Goal: Information Seeking & Learning: Compare options

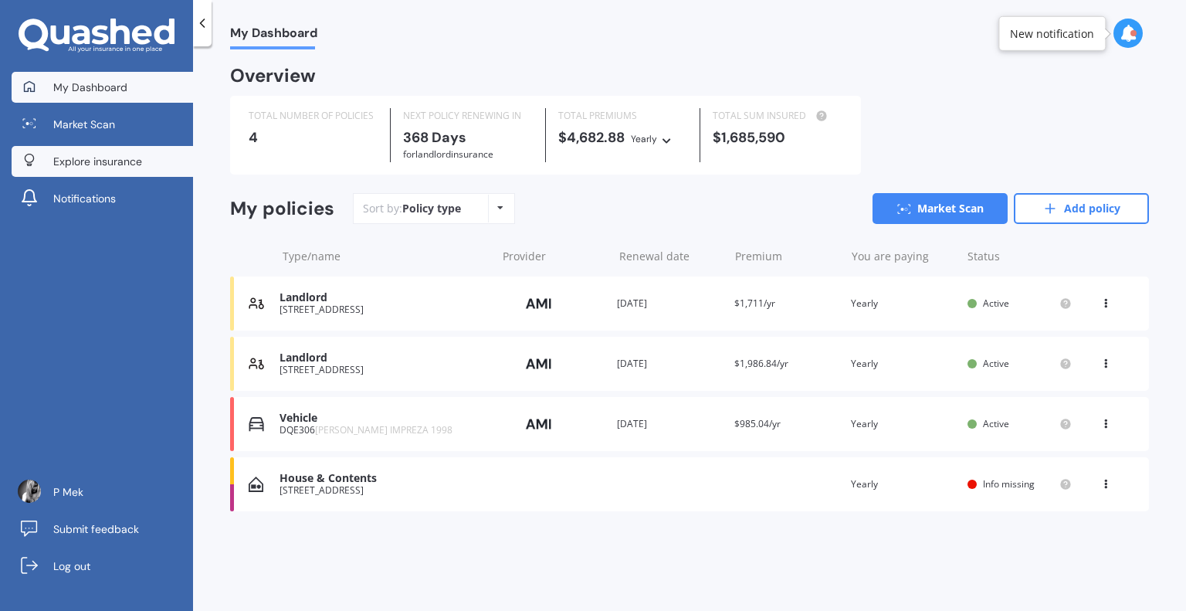
click at [112, 156] on span "Explore insurance" at bounding box center [97, 161] width 89 height 15
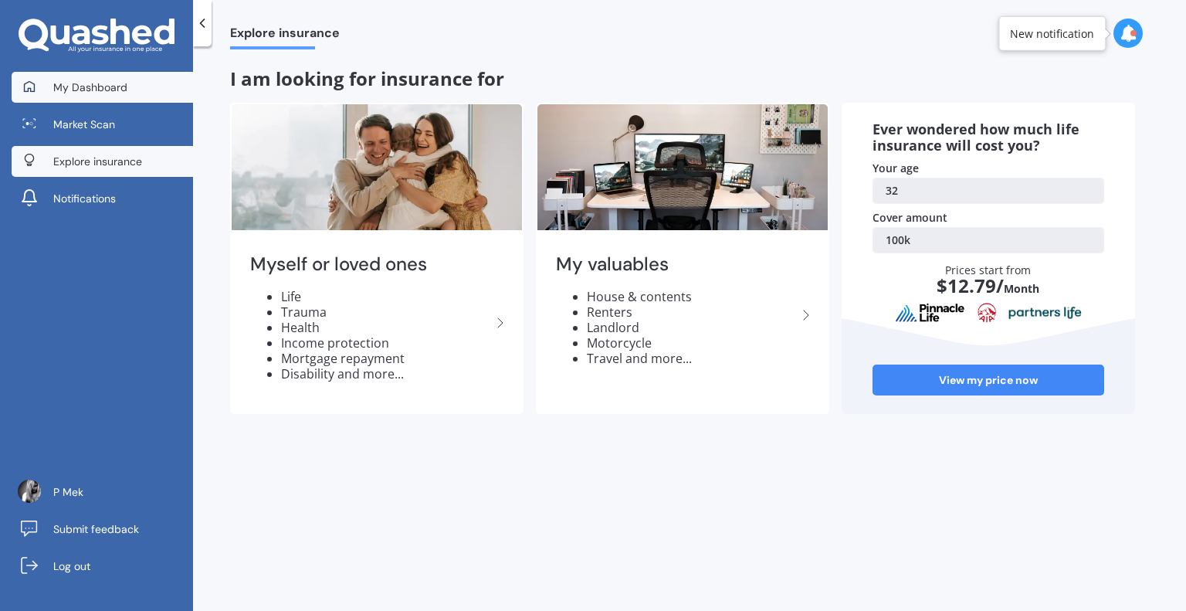
click at [93, 86] on span "My Dashboard" at bounding box center [90, 87] width 74 height 15
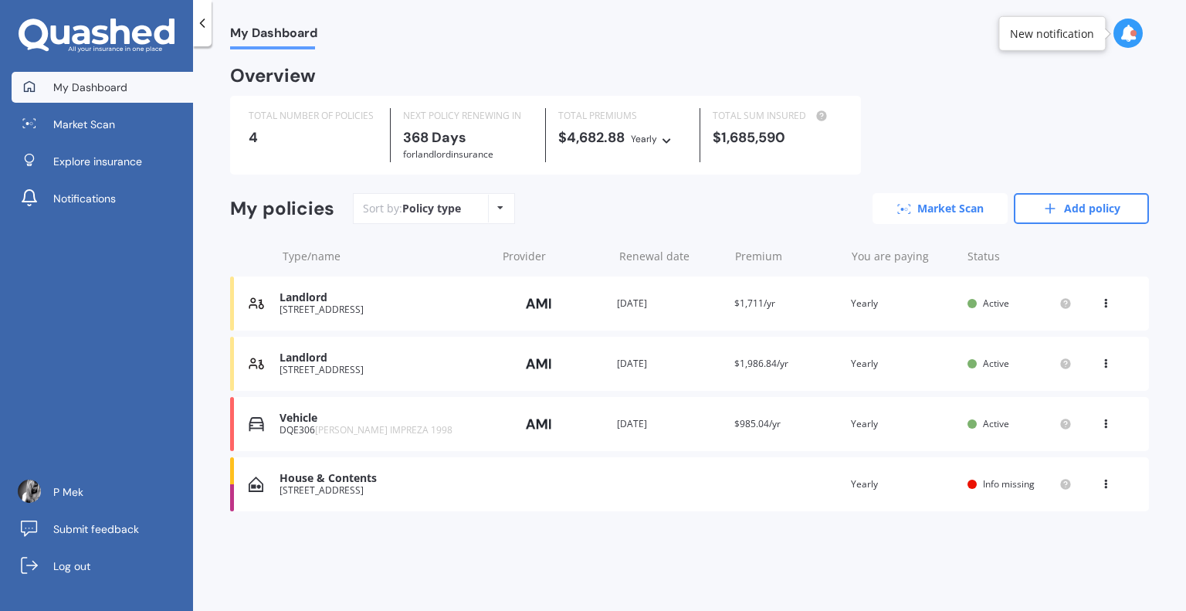
click at [991, 212] on link "Market Scan" at bounding box center [939, 208] width 135 height 31
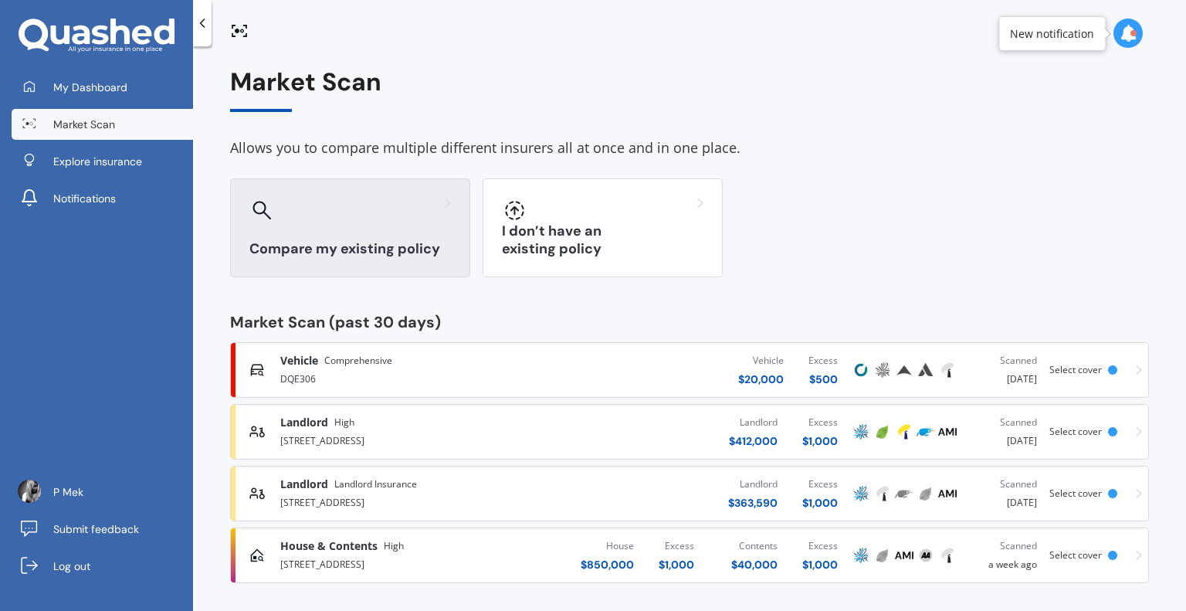
click at [399, 217] on div at bounding box center [349, 210] width 201 height 25
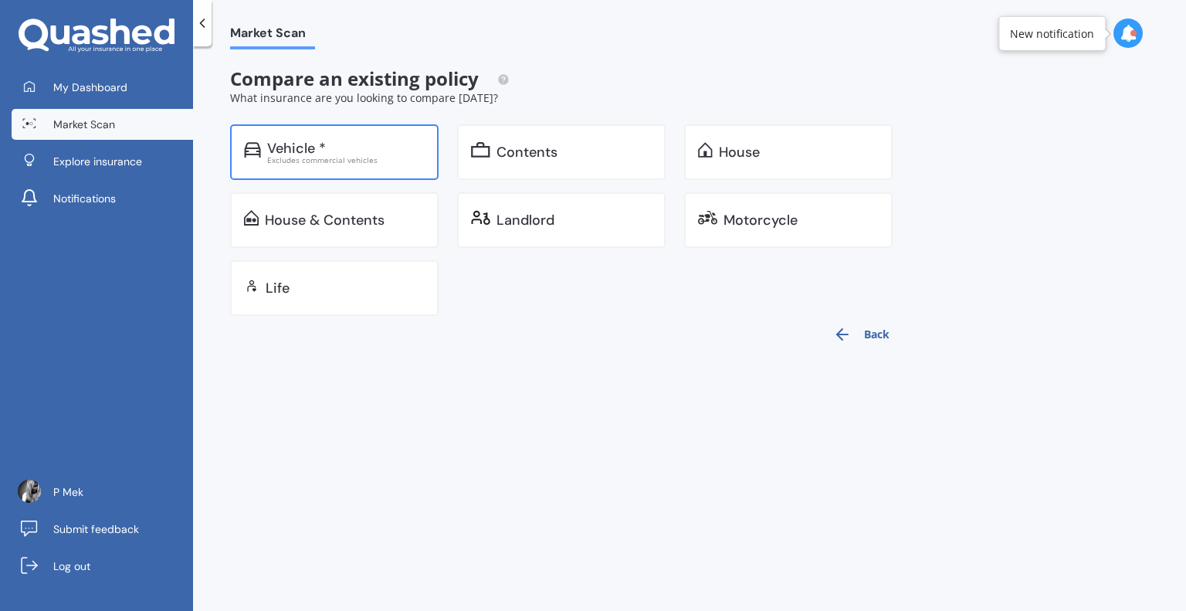
click at [349, 146] on div "Vehicle *" at bounding box center [345, 147] width 157 height 15
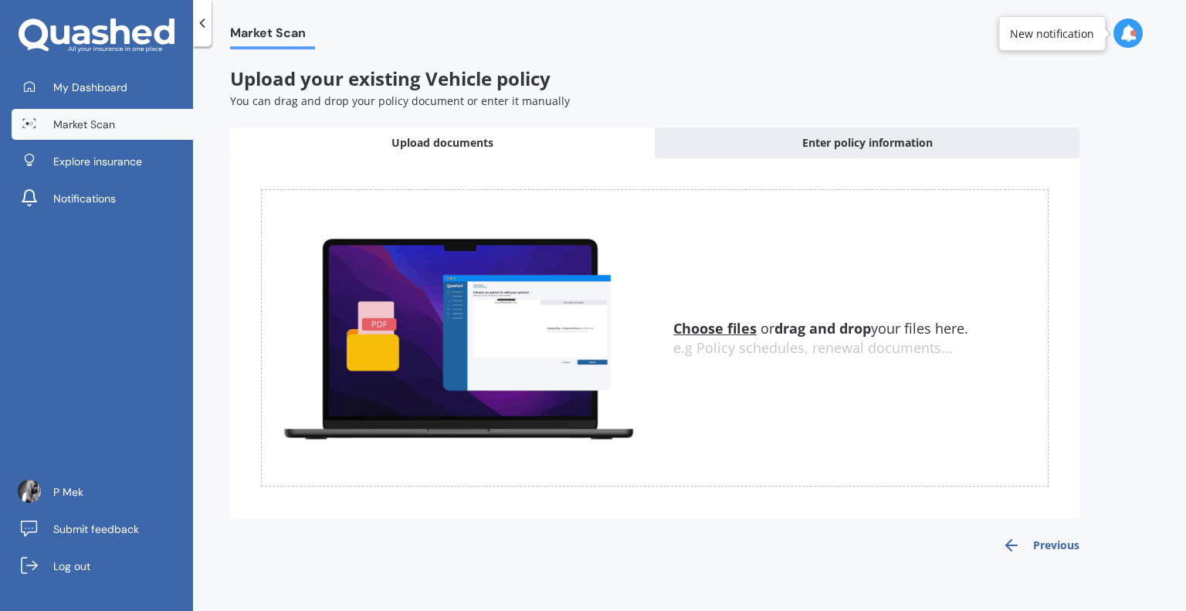
click at [692, 327] on u "Choose files" at bounding box center [714, 328] width 83 height 19
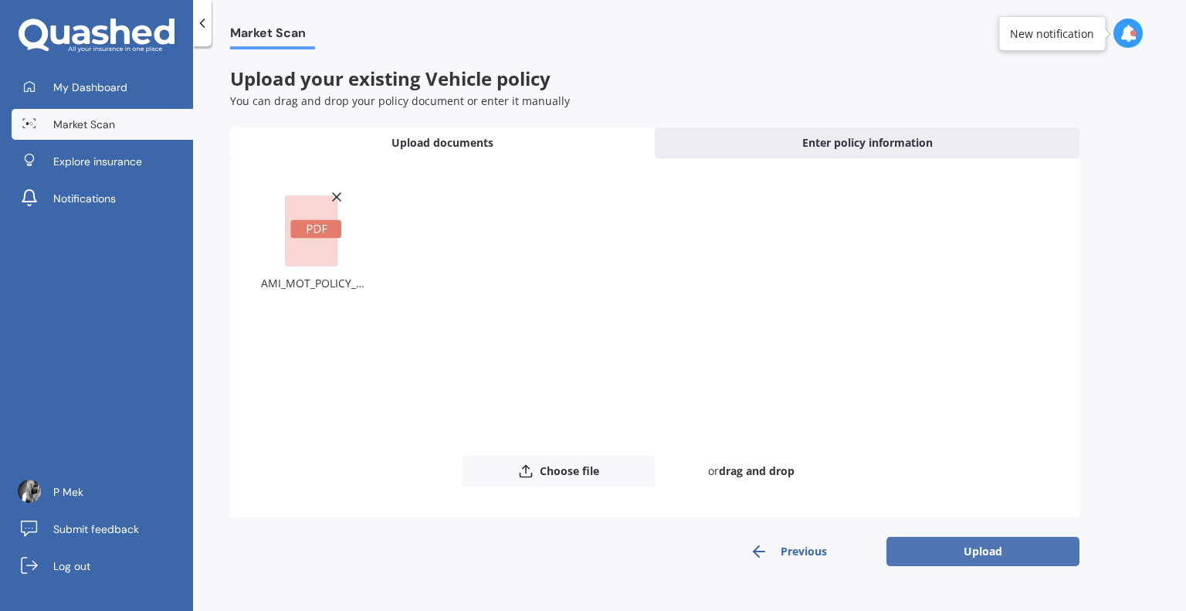
click at [988, 550] on button "Upload" at bounding box center [982, 551] width 193 height 29
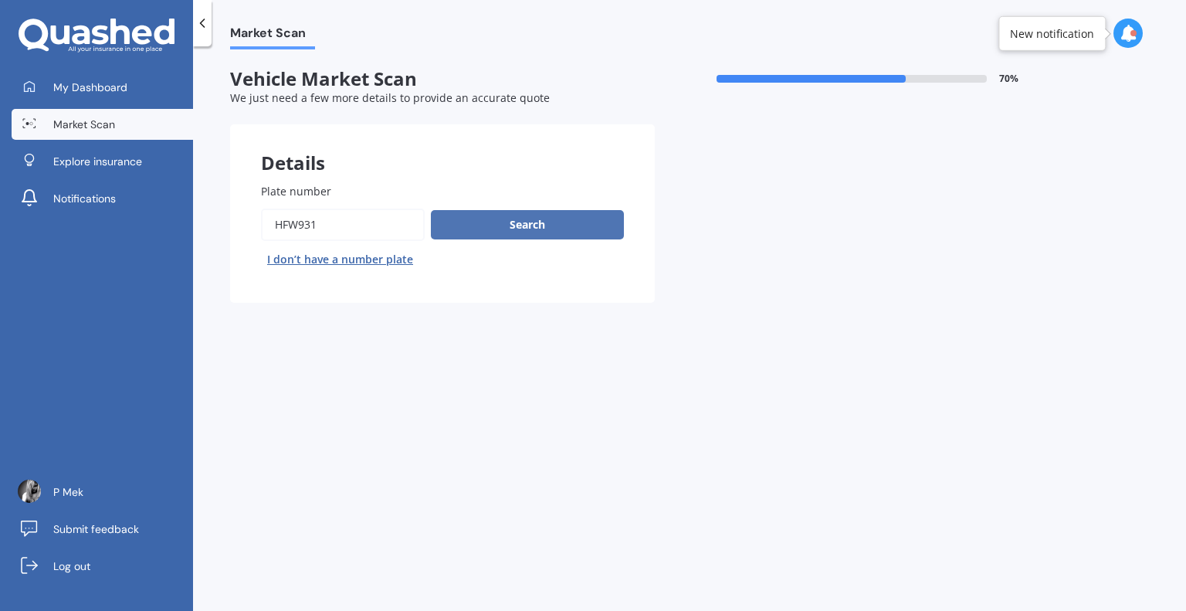
click at [530, 227] on button "Search" at bounding box center [527, 224] width 193 height 29
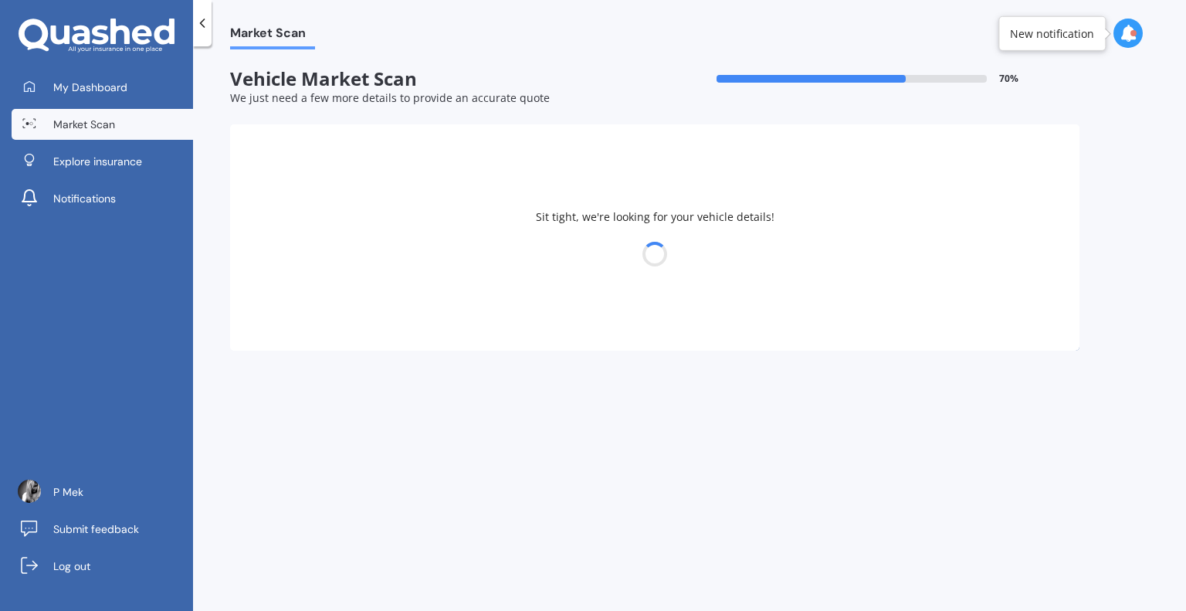
select select "SUBARU"
select select "FORESTER"
select select "17"
select select "08"
select select "1993"
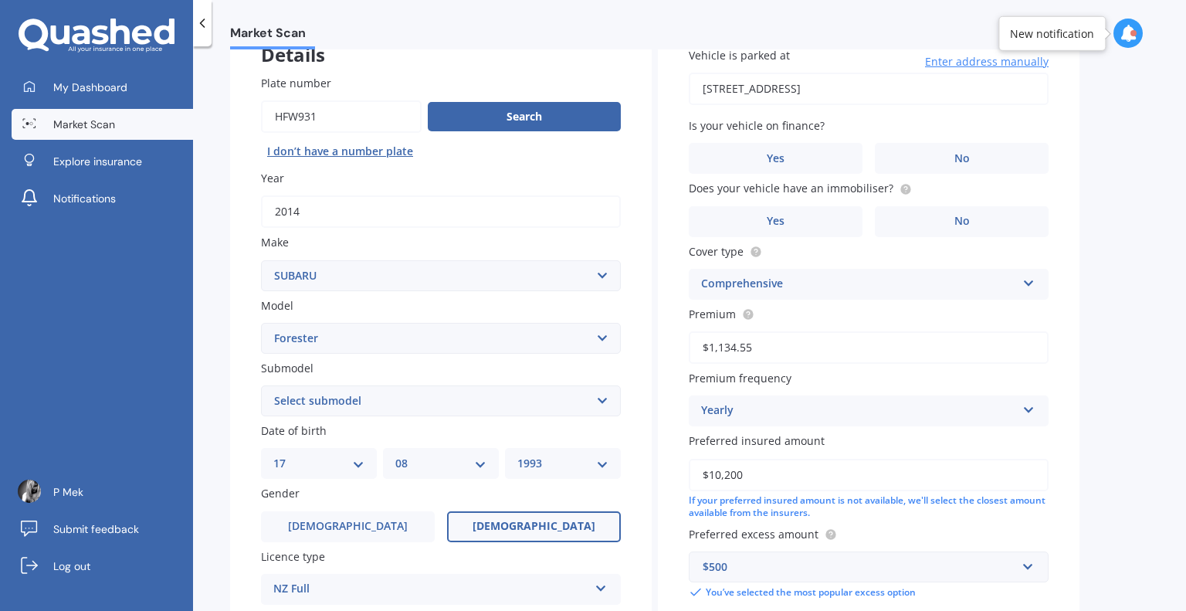
scroll to position [117, 0]
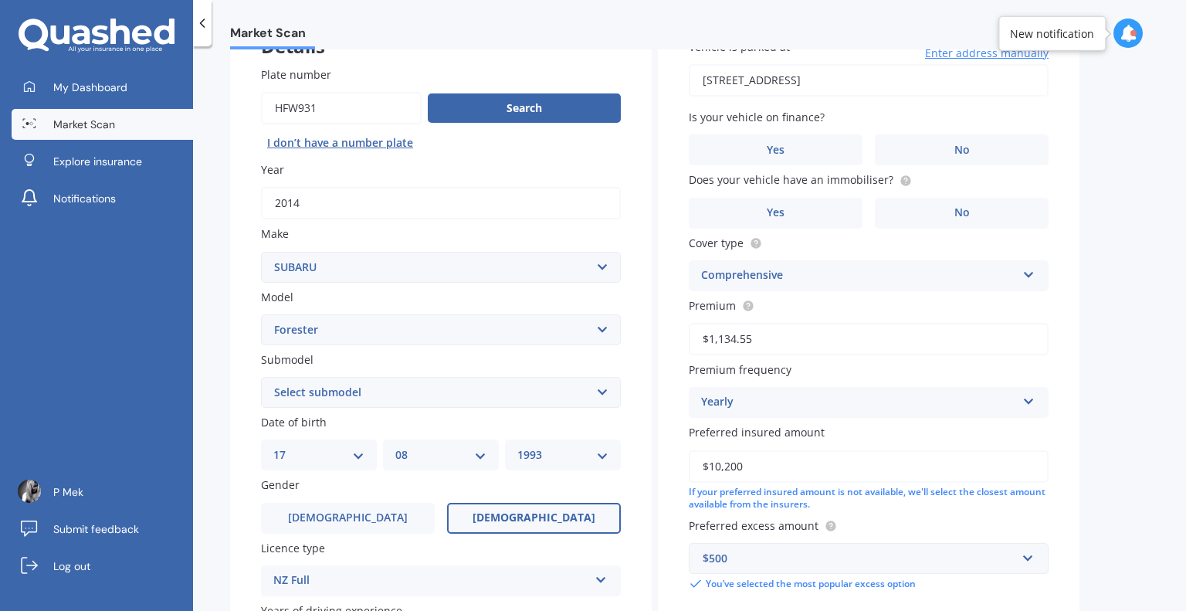
click at [429, 398] on select "Select submodel 2.0 Diesel 2.0 Turbo 2.0 XS 2.0 XT premium 2.5 Sti Turbo 2.5 XS…" at bounding box center [441, 392] width 360 height 31
select select "2.5I PREMIUM"
click at [261, 377] on select "Select submodel 2.0 Diesel 2.0 Turbo 2.0 XS 2.0 XT premium 2.5 Sti Turbo 2.5 XS…" at bounding box center [441, 392] width 360 height 31
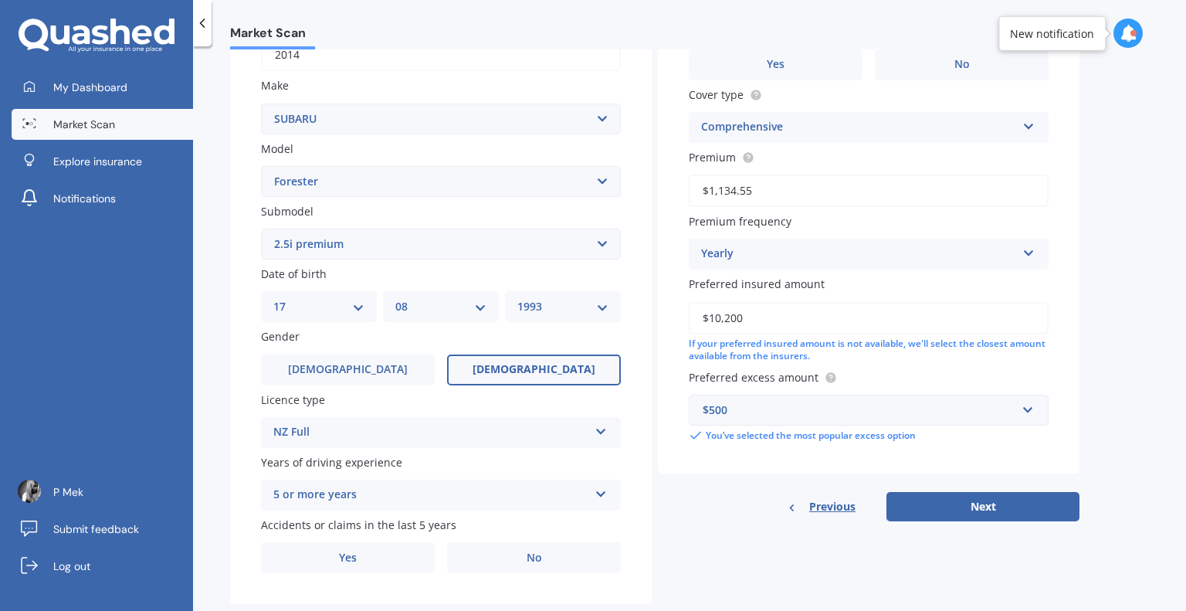
scroll to position [298, 0]
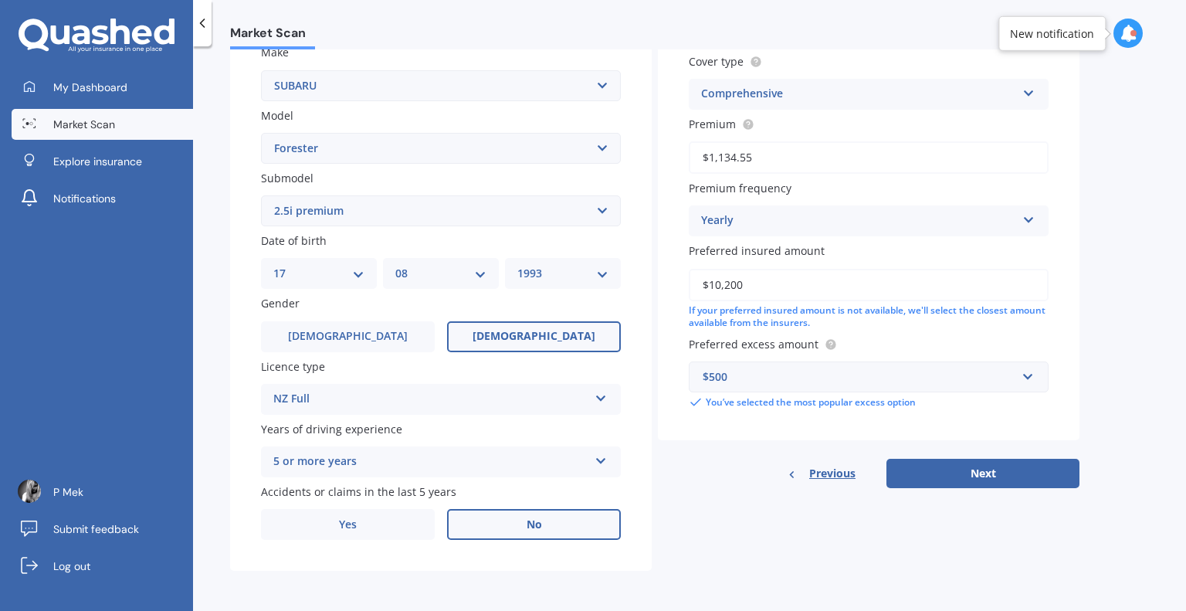
click at [526, 518] on span "No" at bounding box center [533, 524] width 15 height 13
click at [0, 0] on input "No" at bounding box center [0, 0] width 0 height 0
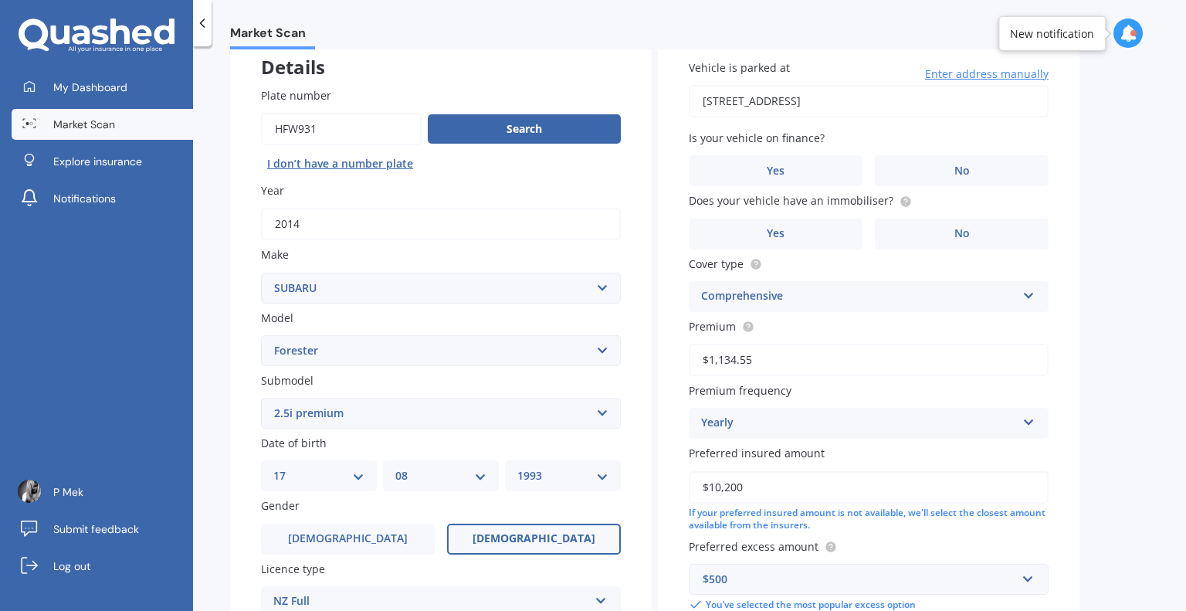
scroll to position [50, 0]
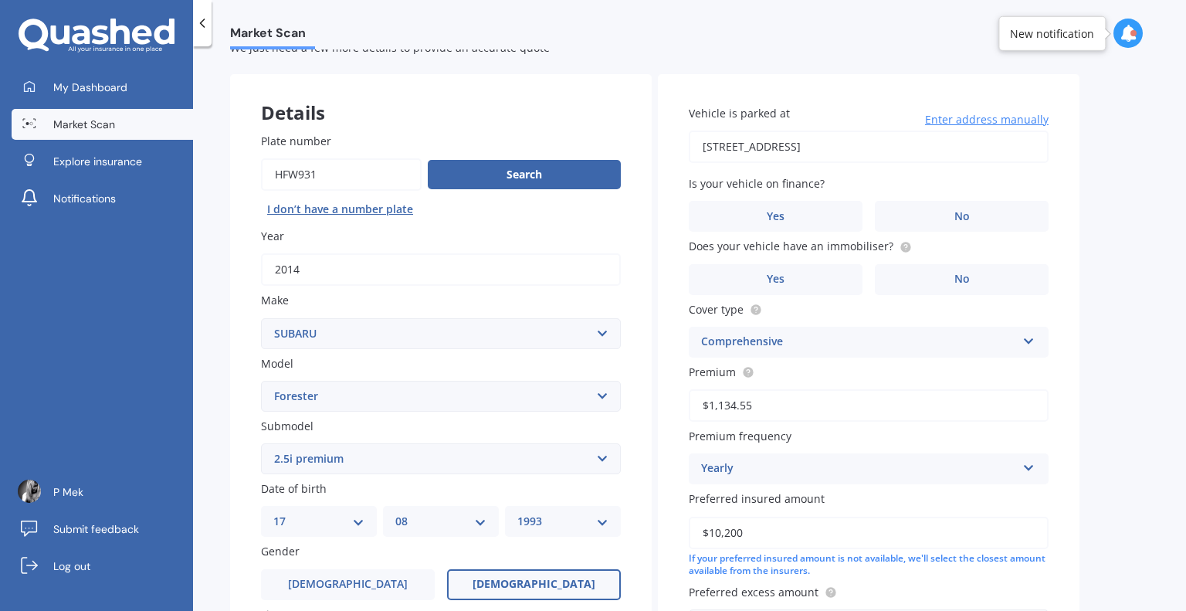
click at [856, 151] on input "[STREET_ADDRESS]" at bounding box center [869, 146] width 360 height 32
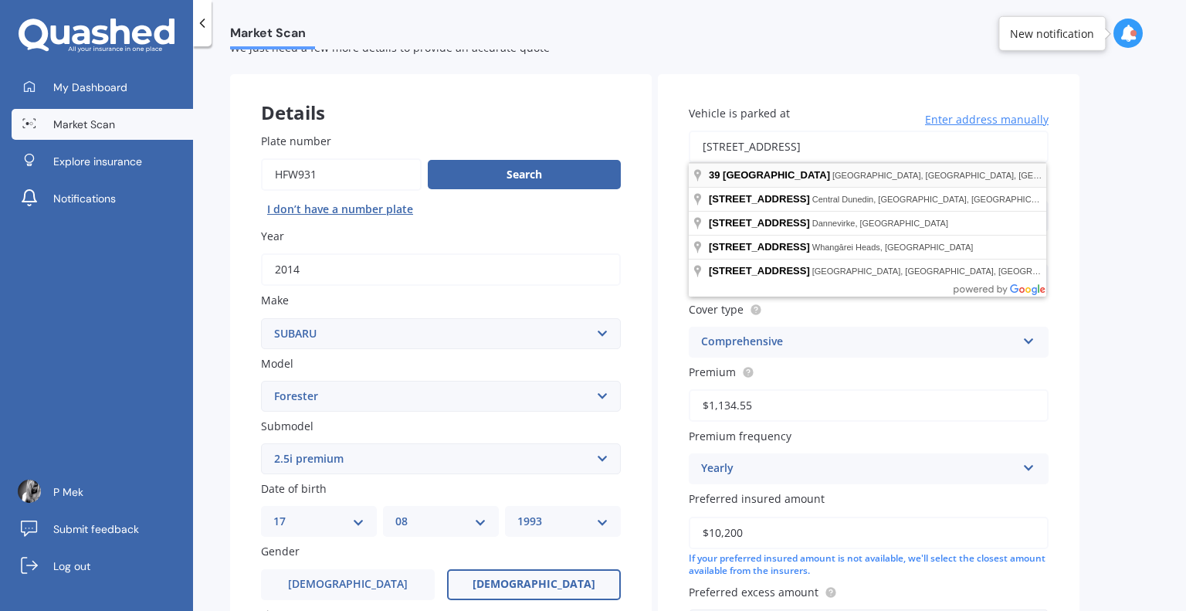
type input "[STREET_ADDRESS]"
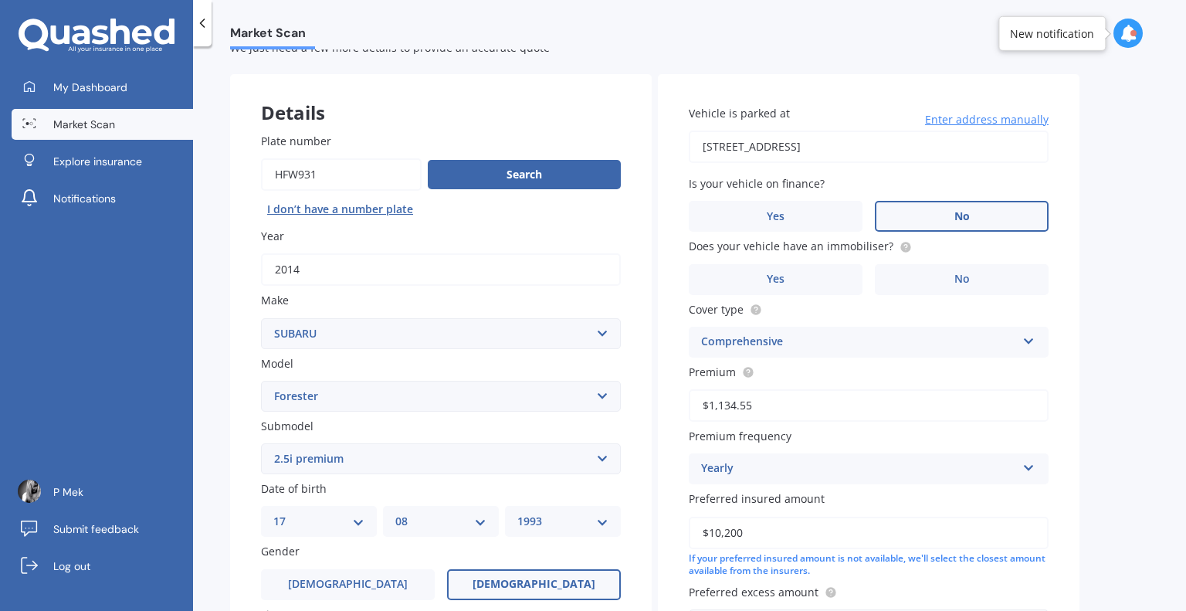
click at [954, 206] on label "No" at bounding box center [962, 216] width 174 height 31
click at [0, 0] on input "No" at bounding box center [0, 0] width 0 height 0
click at [970, 271] on label "No" at bounding box center [962, 279] width 174 height 31
click at [0, 0] on input "No" at bounding box center [0, 0] width 0 height 0
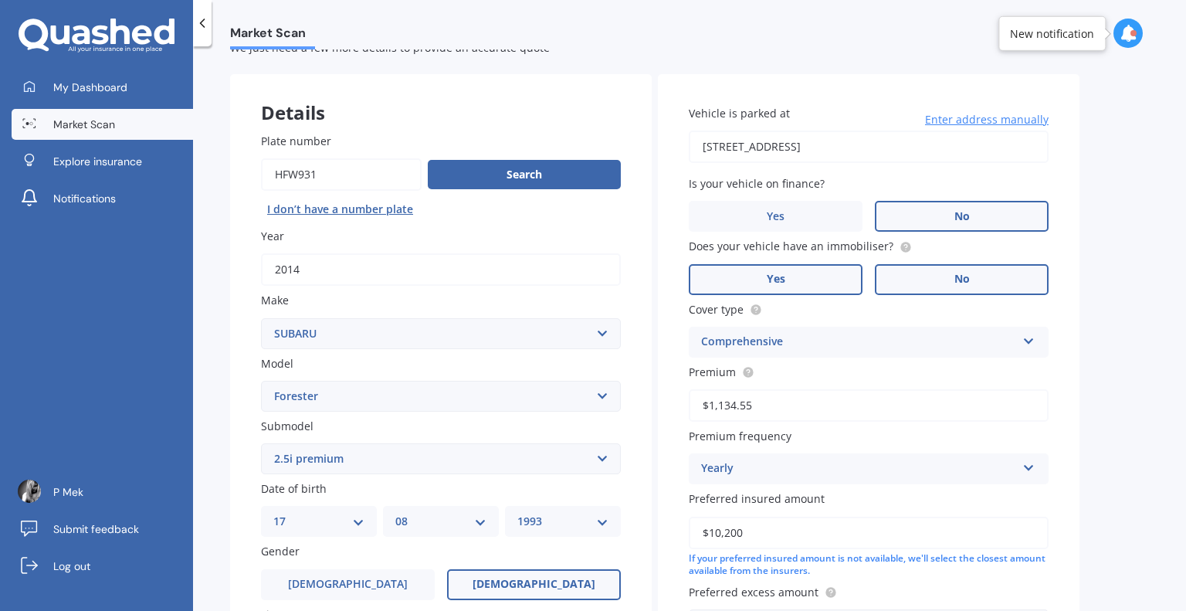
click at [814, 293] on label "Yes" at bounding box center [776, 279] width 174 height 31
click at [0, 0] on input "Yes" at bounding box center [0, 0] width 0 height 0
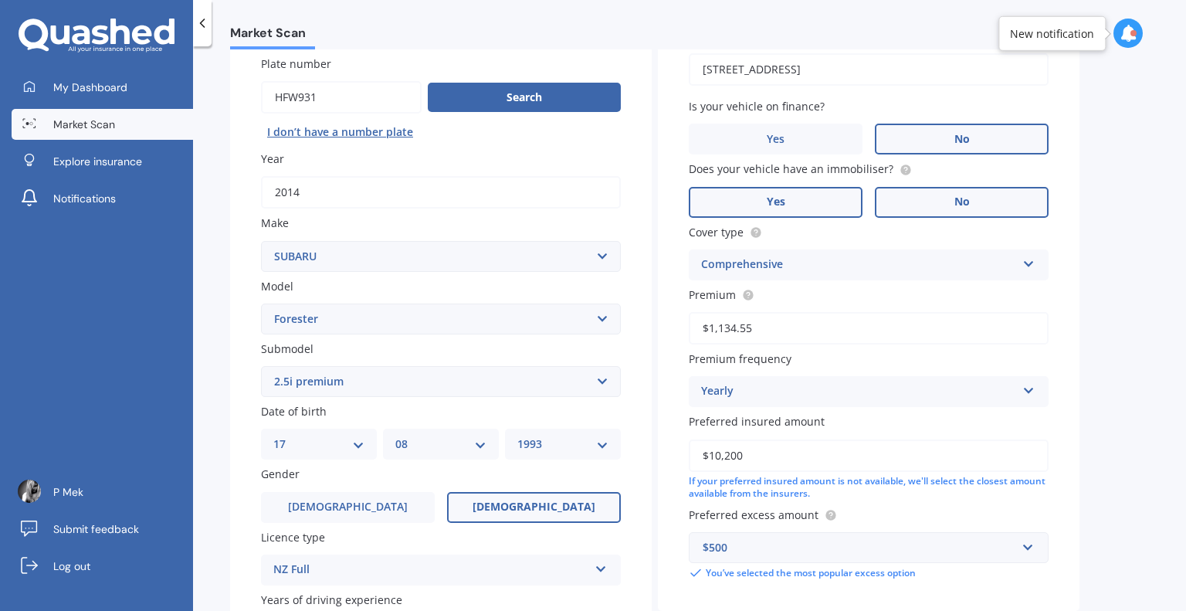
scroll to position [134, 0]
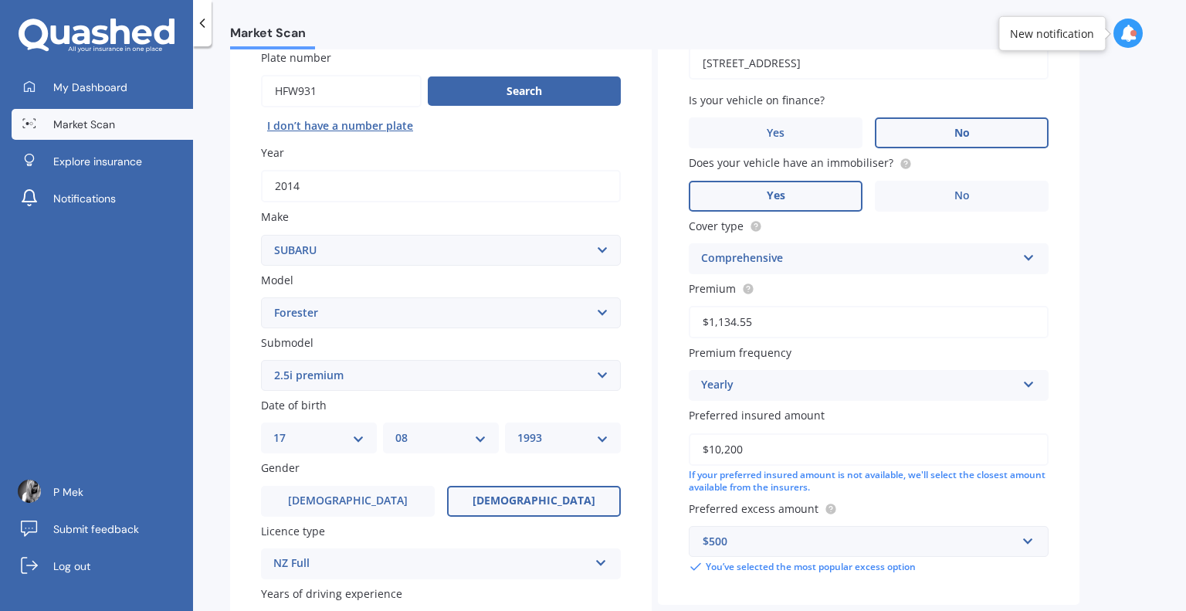
click at [859, 329] on input "$1,134.55" at bounding box center [869, 322] width 360 height 32
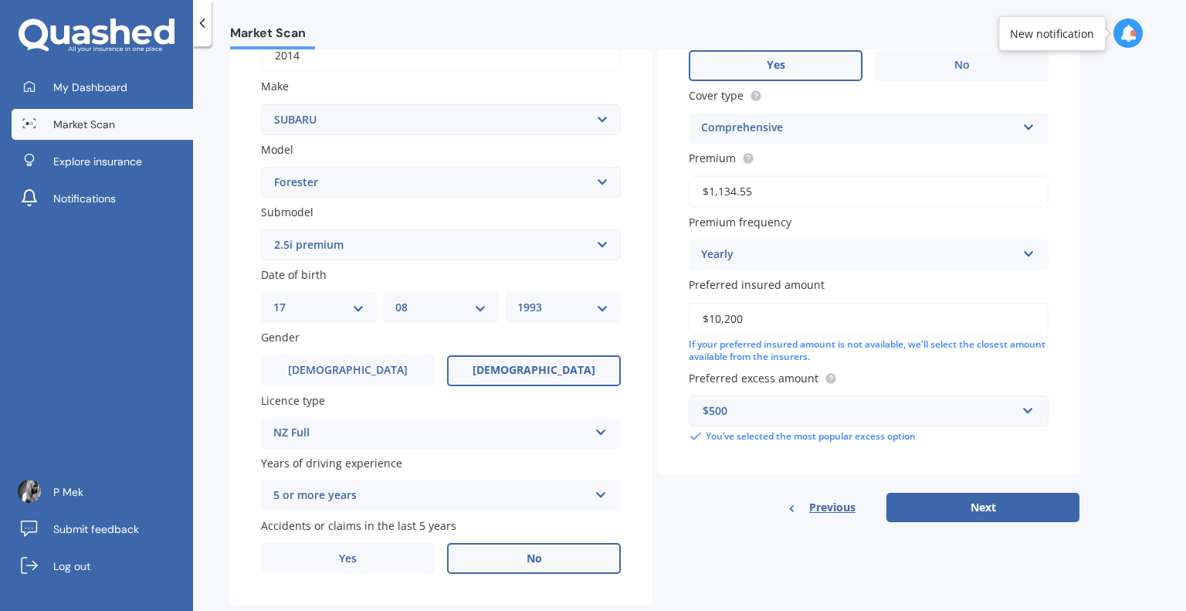
scroll to position [298, 0]
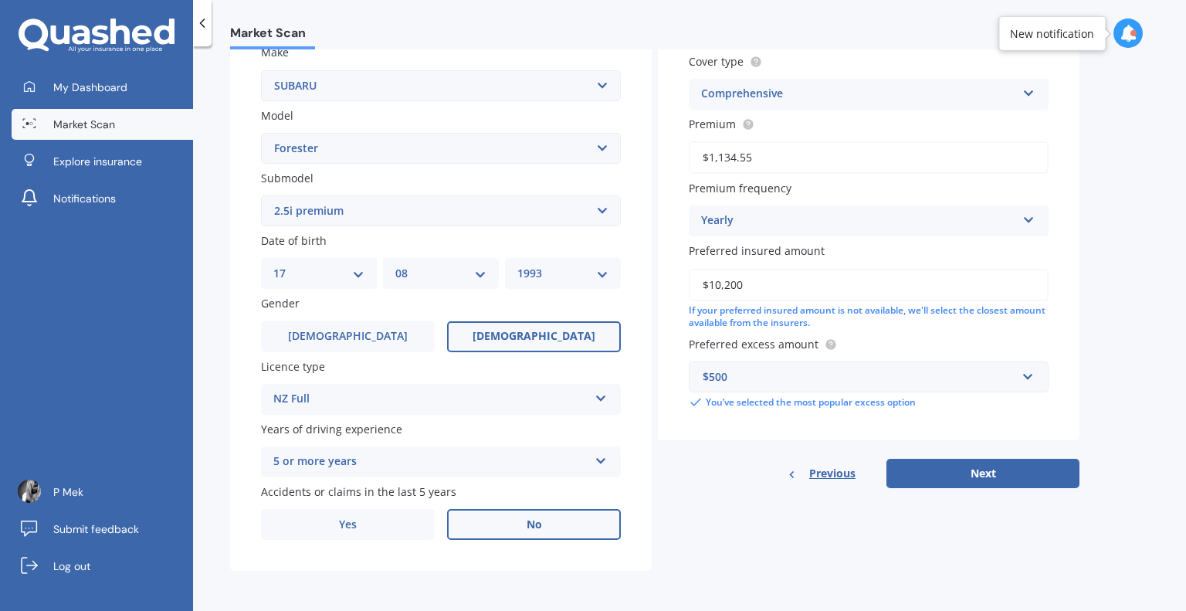
click at [822, 293] on input "$10,200" at bounding box center [869, 285] width 360 height 32
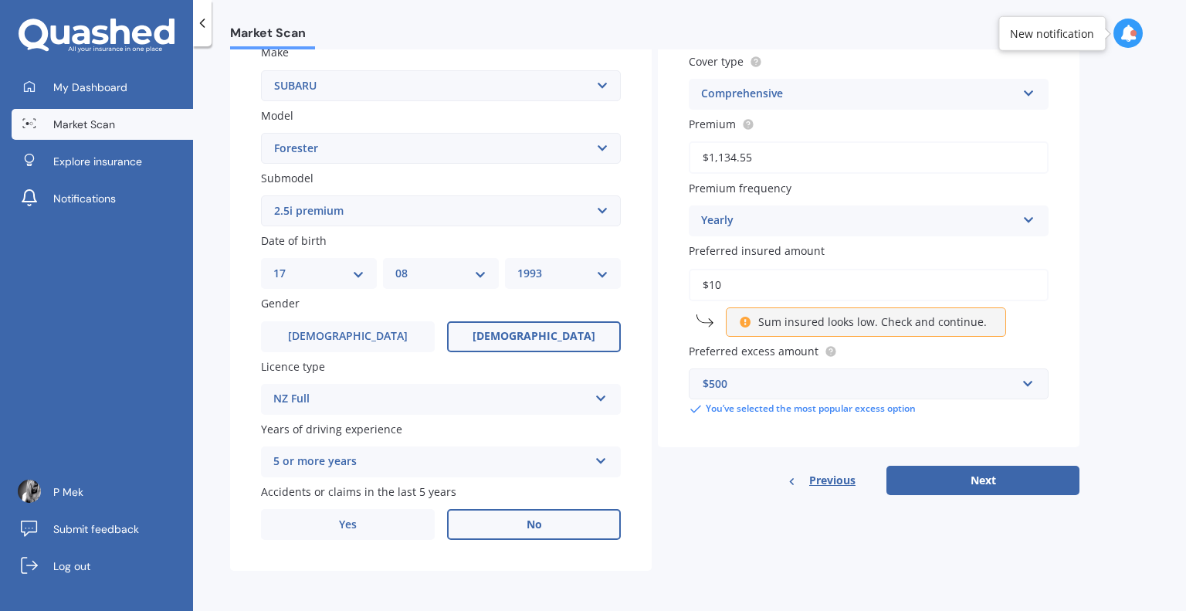
type input "$1"
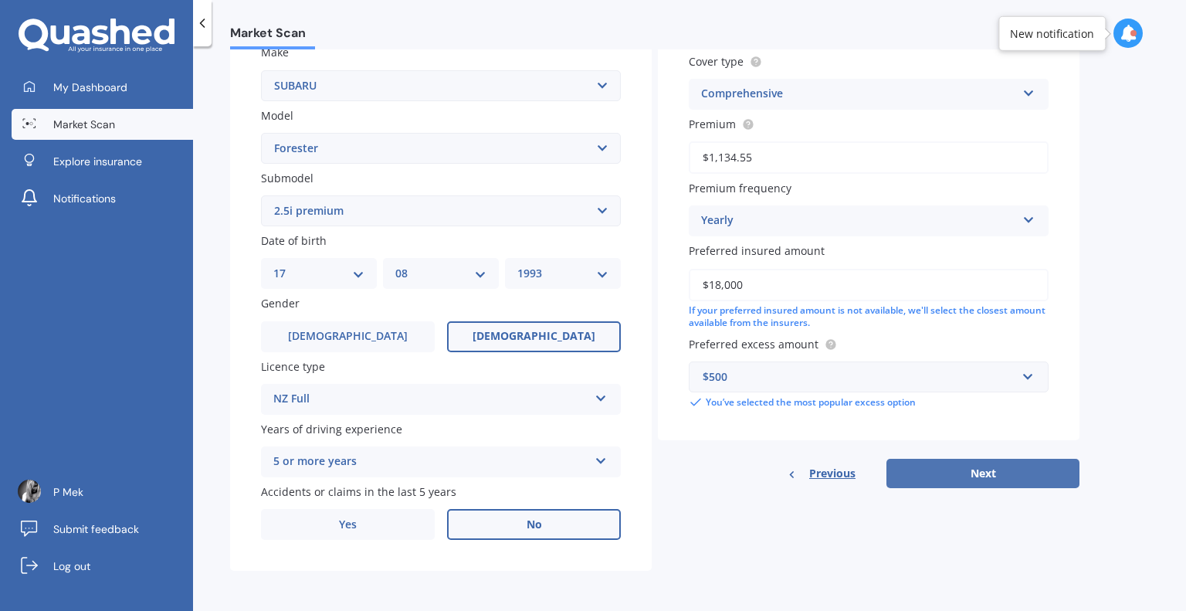
type input "$18,000"
click at [956, 474] on button "Next" at bounding box center [982, 473] width 193 height 29
select select "17"
select select "08"
select select "1993"
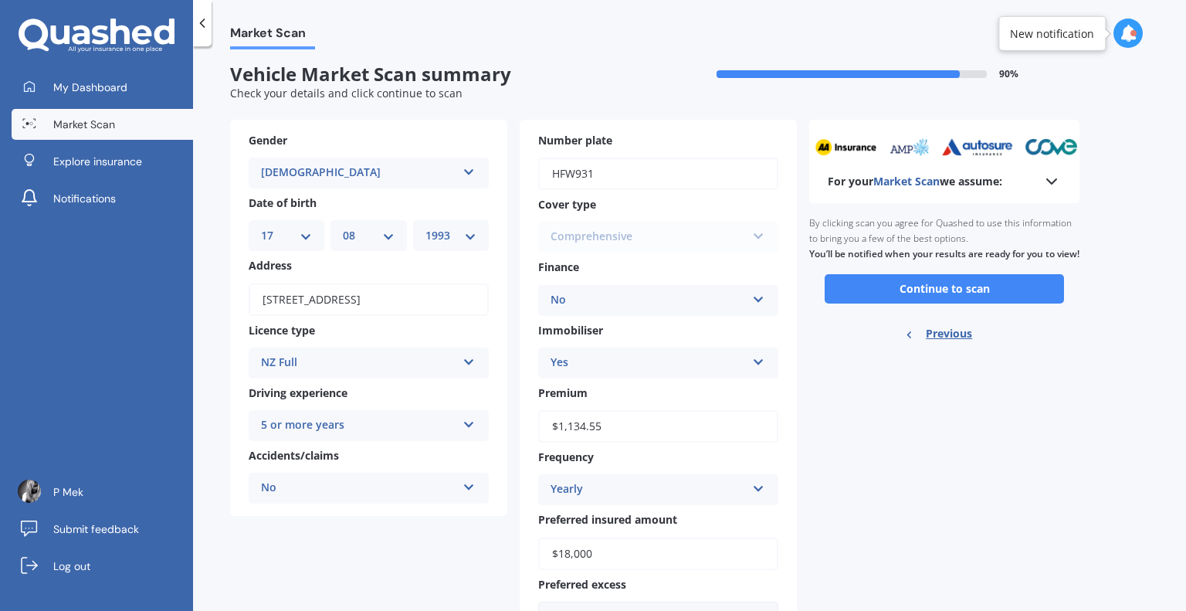
scroll to position [0, 0]
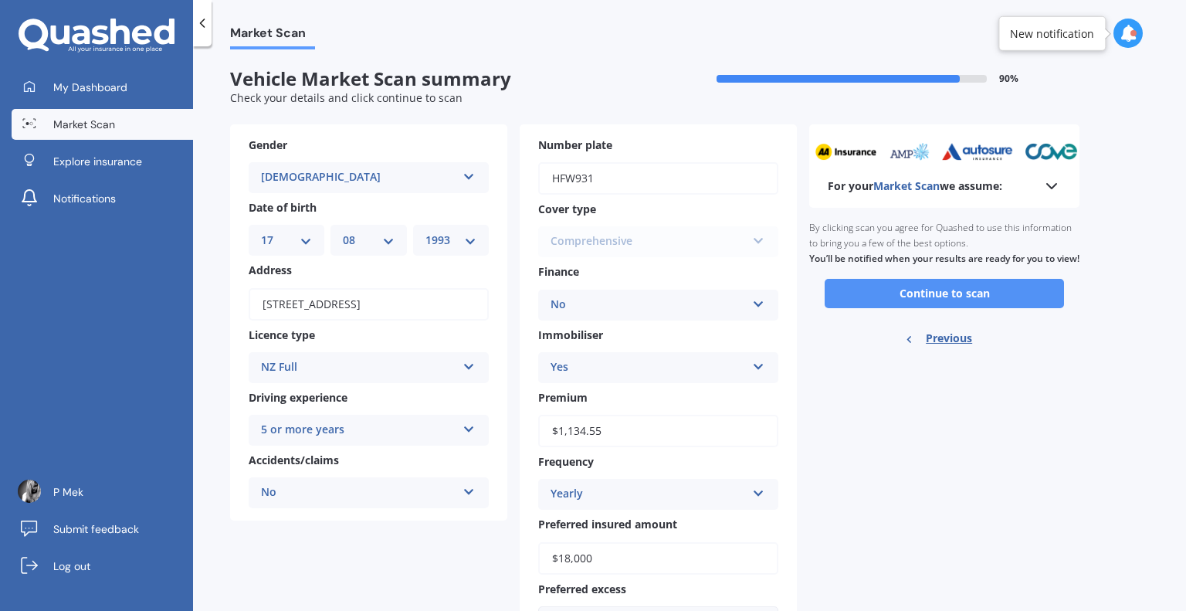
click at [895, 305] on button "Continue to scan" at bounding box center [943, 293] width 239 height 29
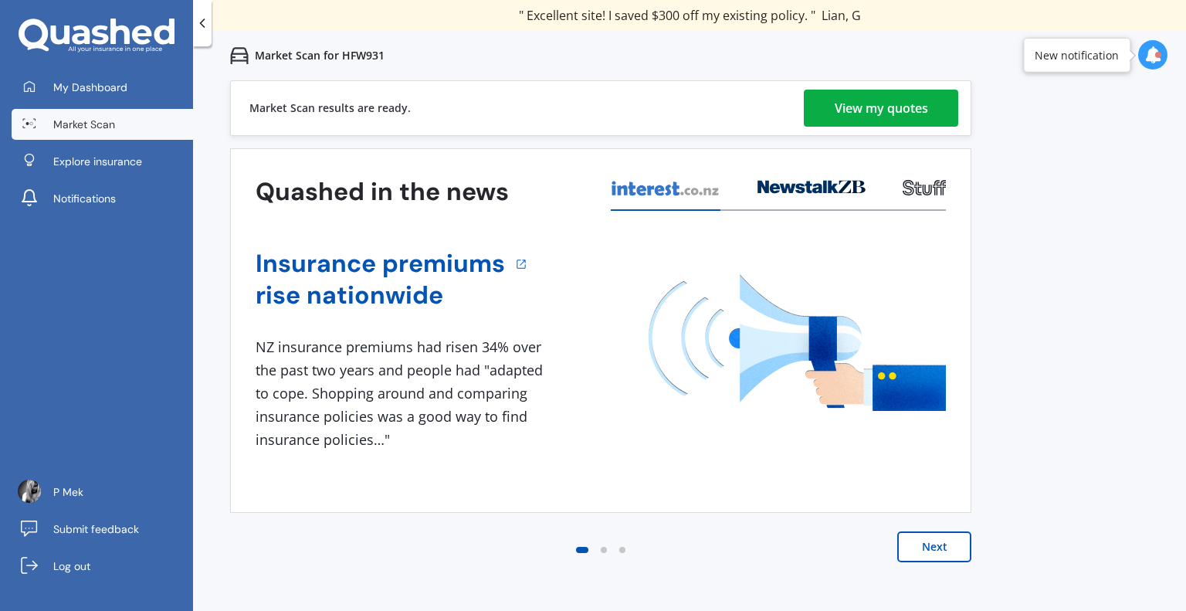
click at [851, 117] on div "View my quotes" at bounding box center [880, 108] width 93 height 37
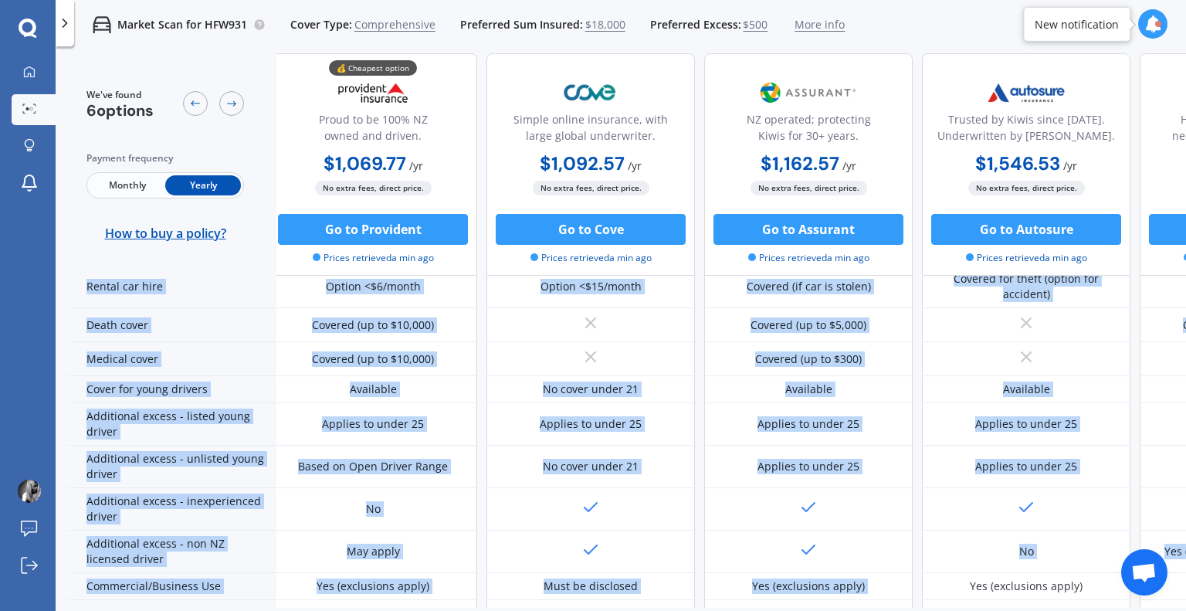
scroll to position [787, 225]
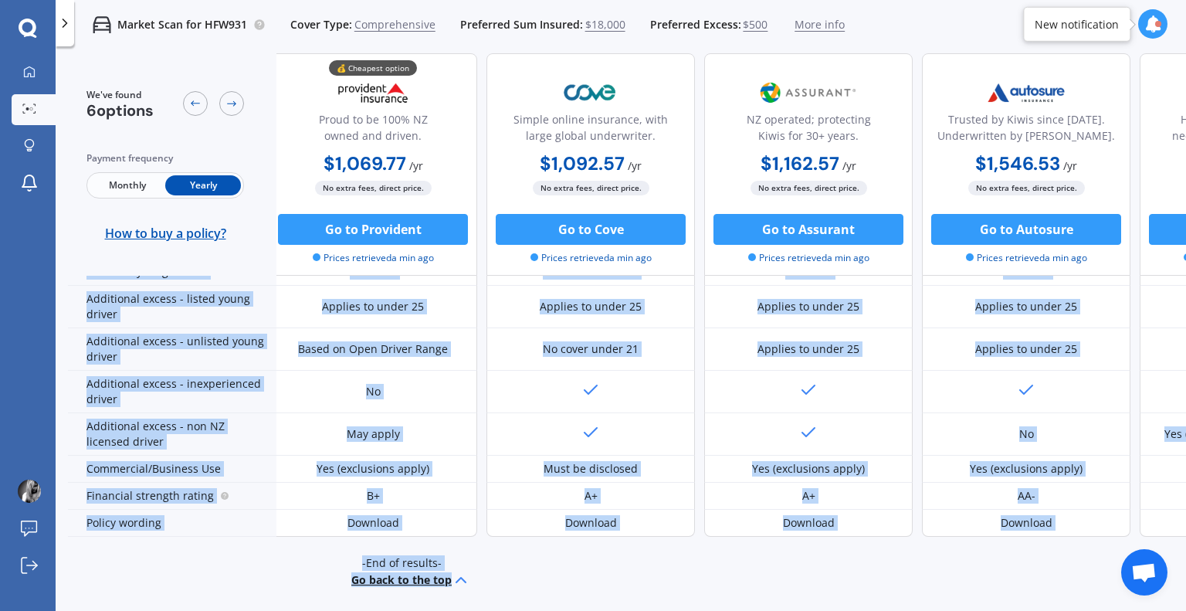
drag, startPoint x: 868, startPoint y: 567, endPoint x: 922, endPoint y: 607, distance: 67.5
click at [922, 607] on div "We've found 6 options Payment frequency Monthly Yearly How to buy a policy? Car…" at bounding box center [627, 330] width 1118 height 554
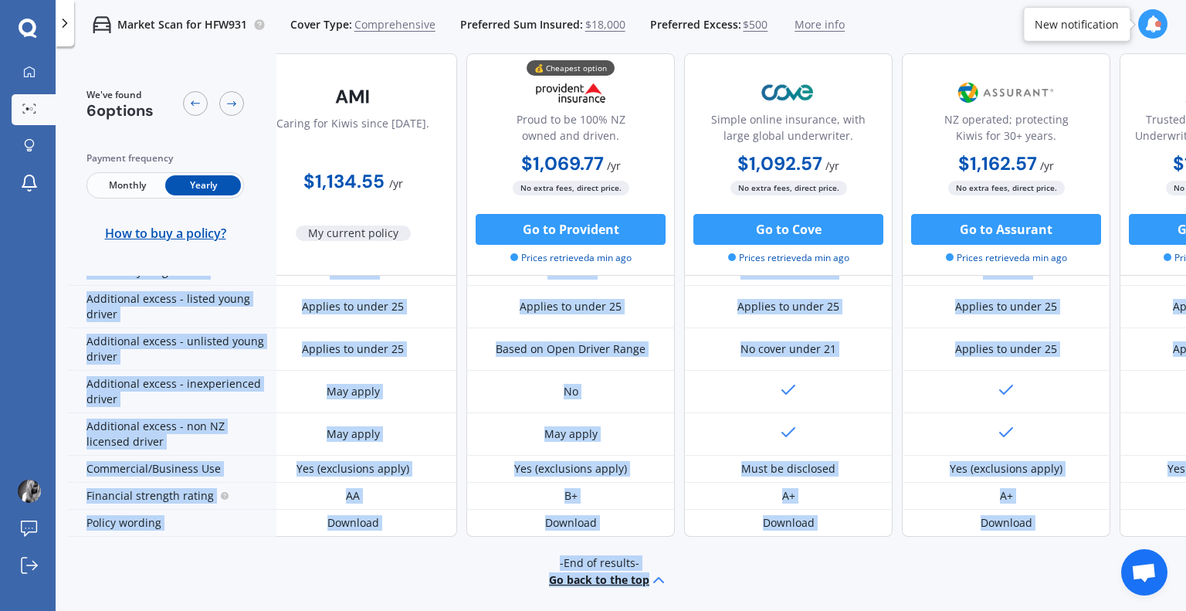
scroll to position [787, 0]
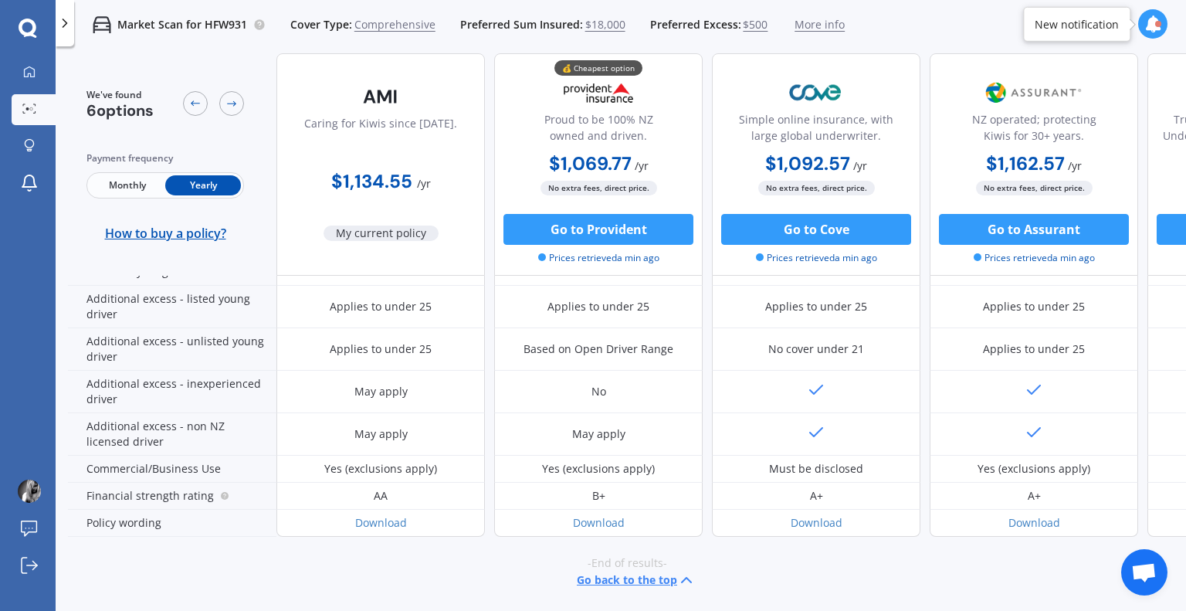
click at [920, 17] on div "Market Scan for HFW931 Cover Type: Comprehensive Preferred Sum Insured: $18,000…" at bounding box center [621, 24] width 1130 height 49
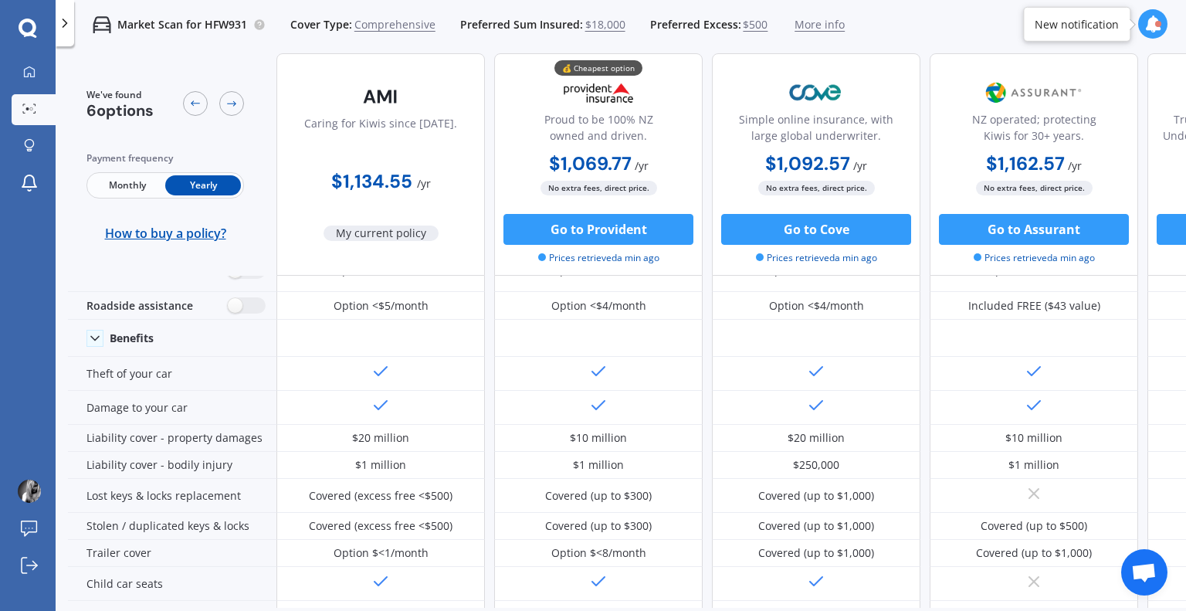
scroll to position [0, 0]
